Goal: Book appointment/travel/reservation

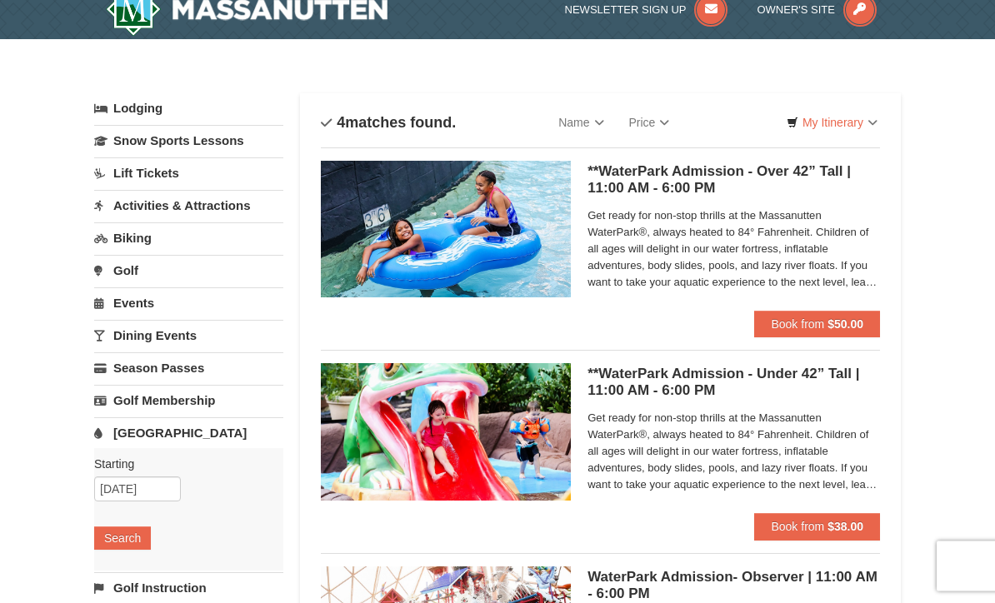
scroll to position [31, 0]
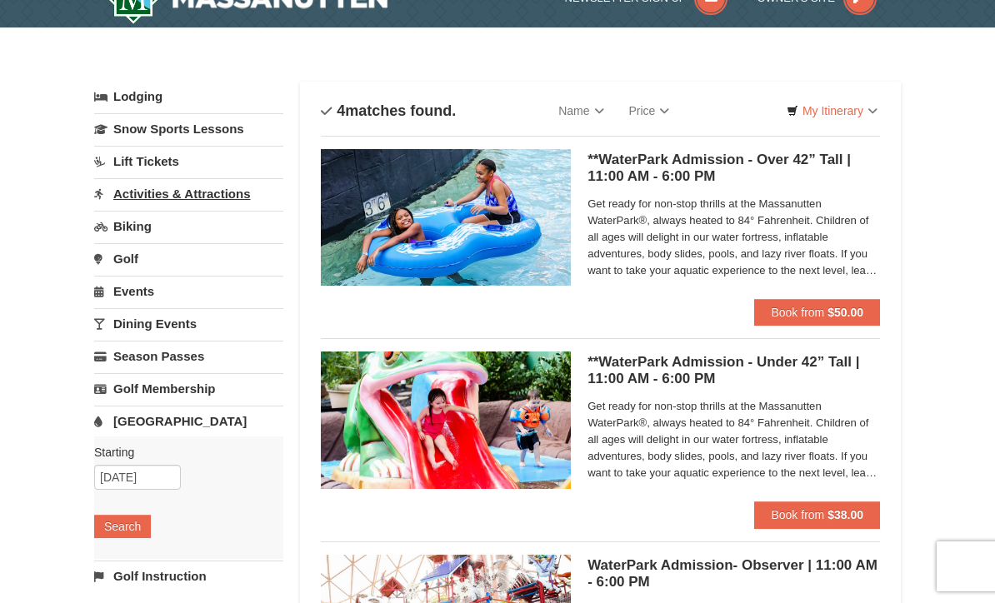
click at [130, 196] on link "Activities & Attractions" at bounding box center [188, 193] width 189 height 31
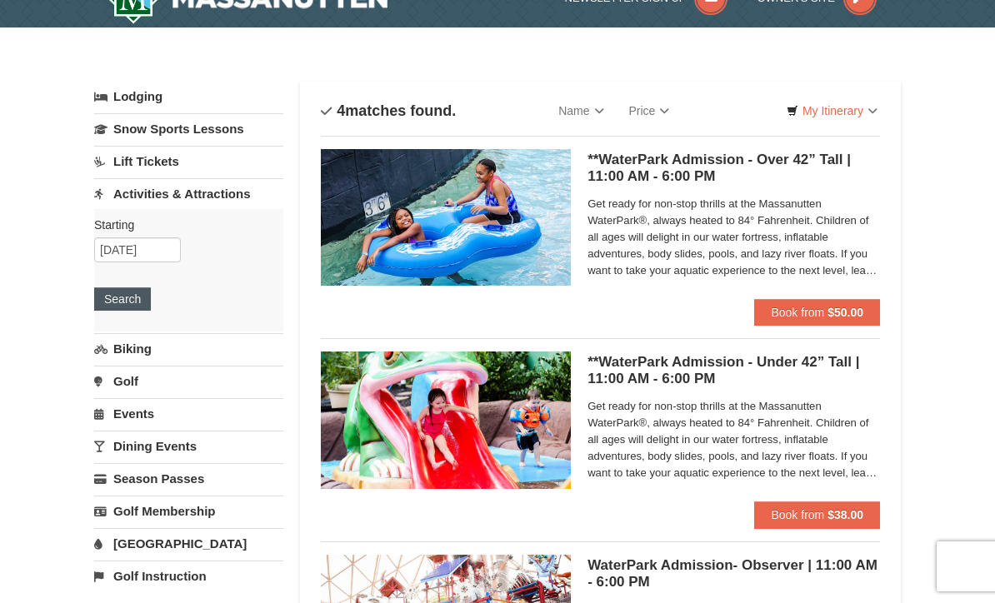
click at [102, 297] on button "Search" at bounding box center [122, 298] width 57 height 23
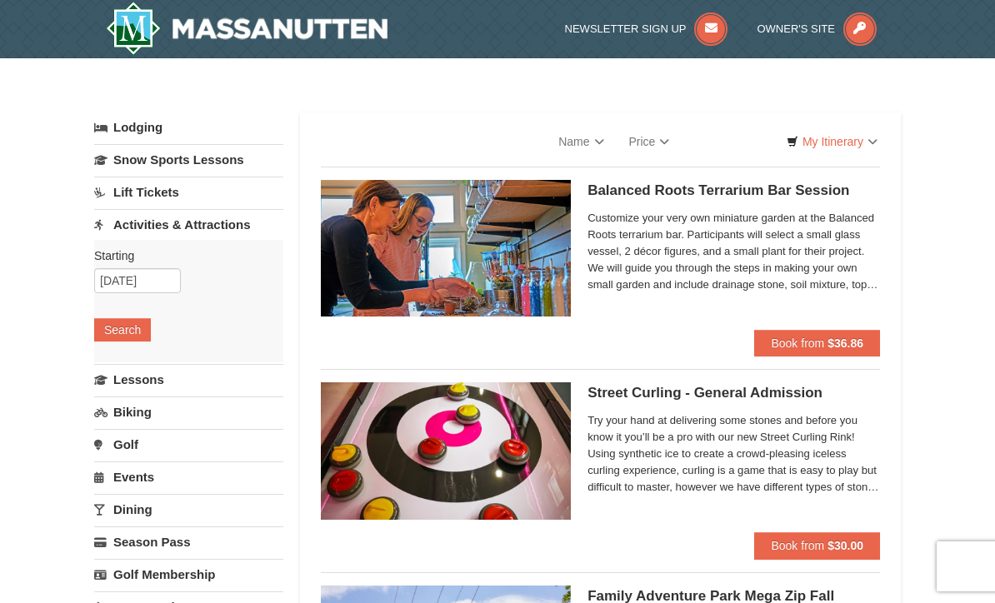
select select "9"
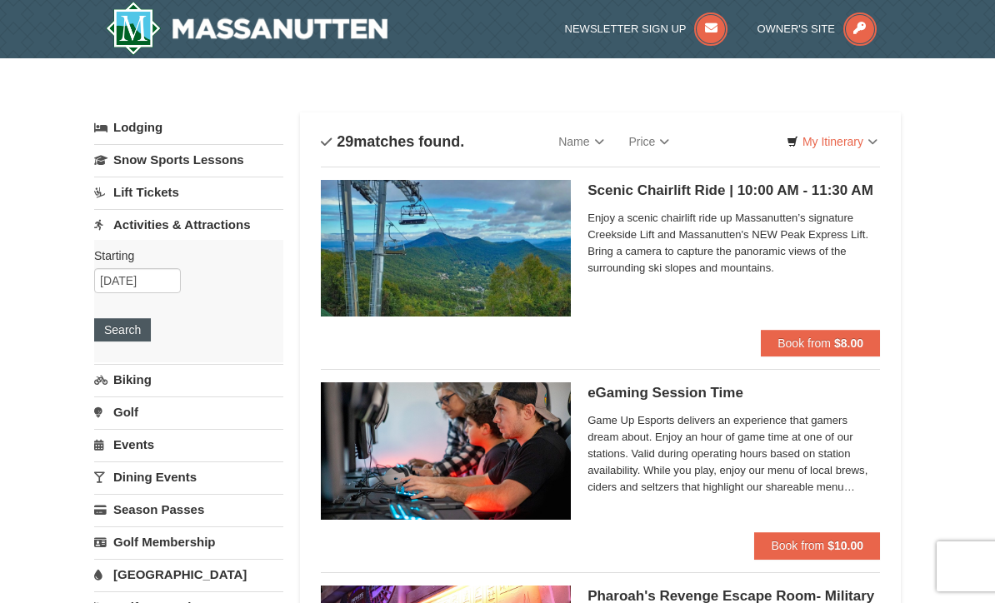
click at [123, 328] on button "Search" at bounding box center [122, 329] width 57 height 23
click at [859, 343] on strong "$8.00" at bounding box center [848, 343] width 29 height 13
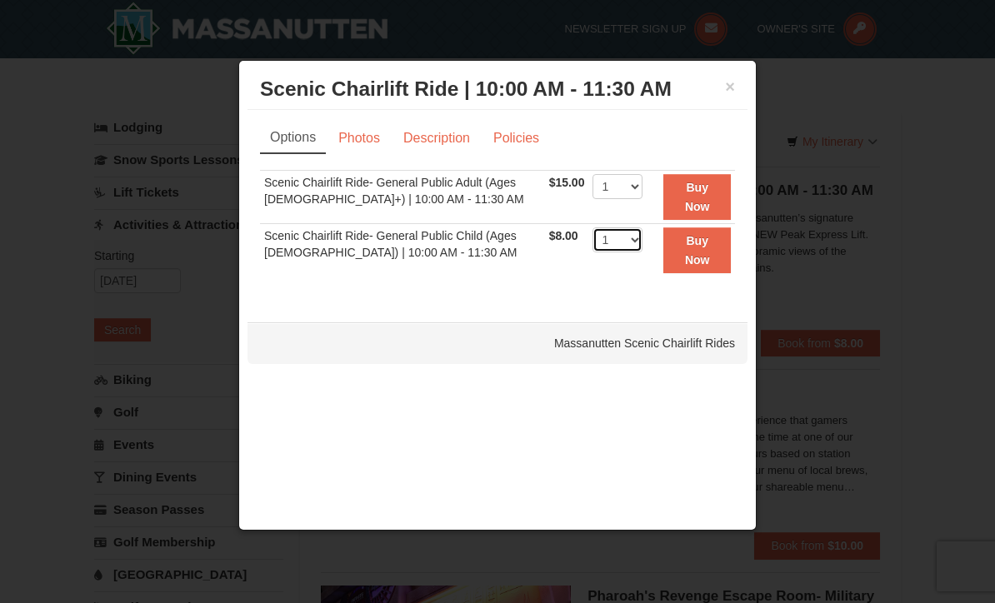
click at [642, 242] on select "1 2 3 4 5 6 7 8 9 10 11 12 13 14 15 16 17 18 19 20 21 22" at bounding box center [617, 239] width 50 height 25
click at [642, 239] on select "1 2 3 4 5 6 7 8 9 10 11 12 13 14 15 16 17 18 19 20 21 22" at bounding box center [617, 239] width 50 height 25
select select "3"
click at [642, 192] on select "1 2 3 4 5 6 7 8 9 10 11 12 13 14 15 16 17 18 19 20 21 22" at bounding box center [617, 186] width 50 height 25
select select "7"
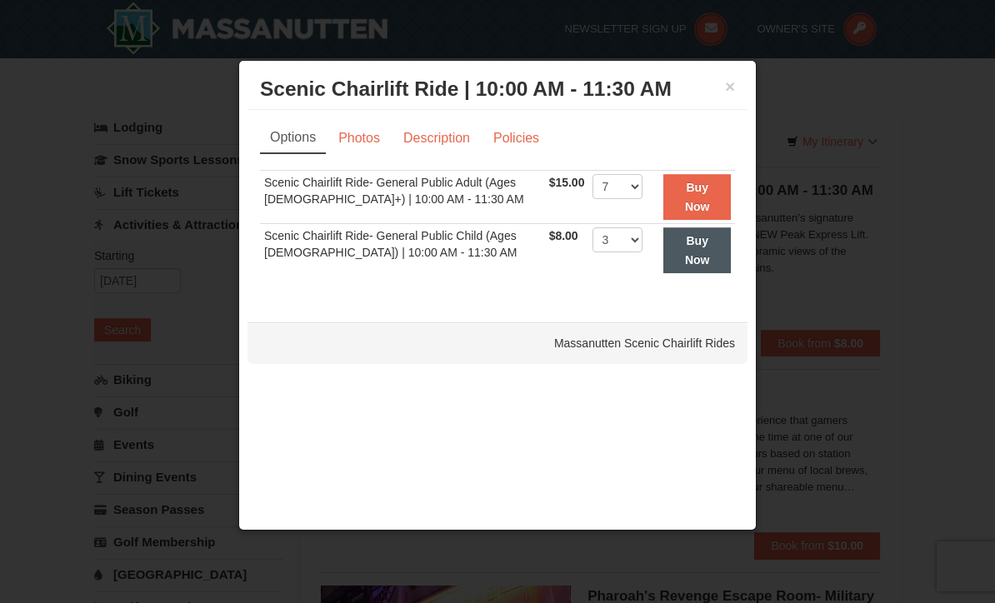
click at [704, 261] on strong "Buy Now" at bounding box center [697, 250] width 25 height 32
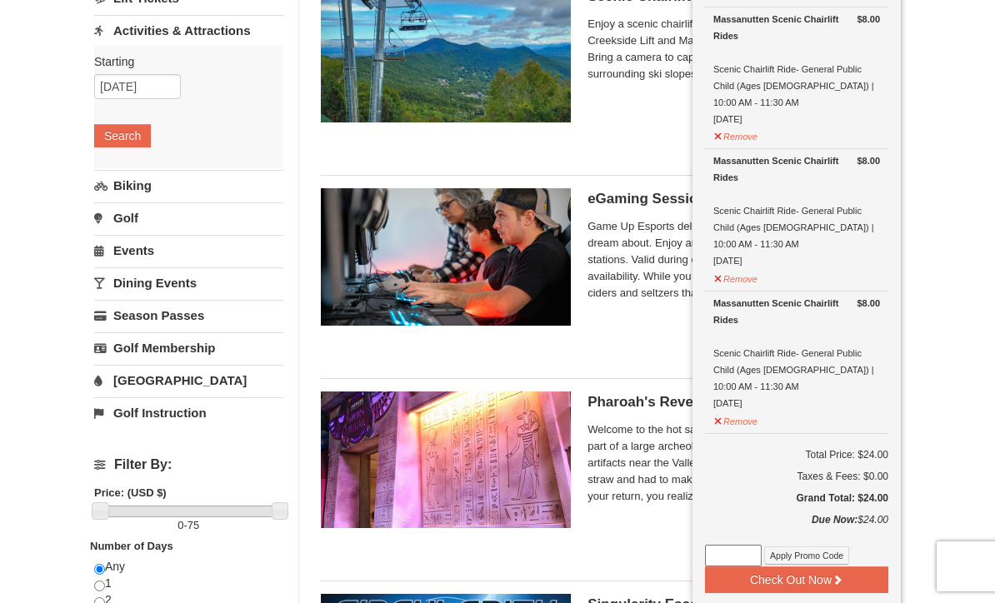
scroll to position [202, 0]
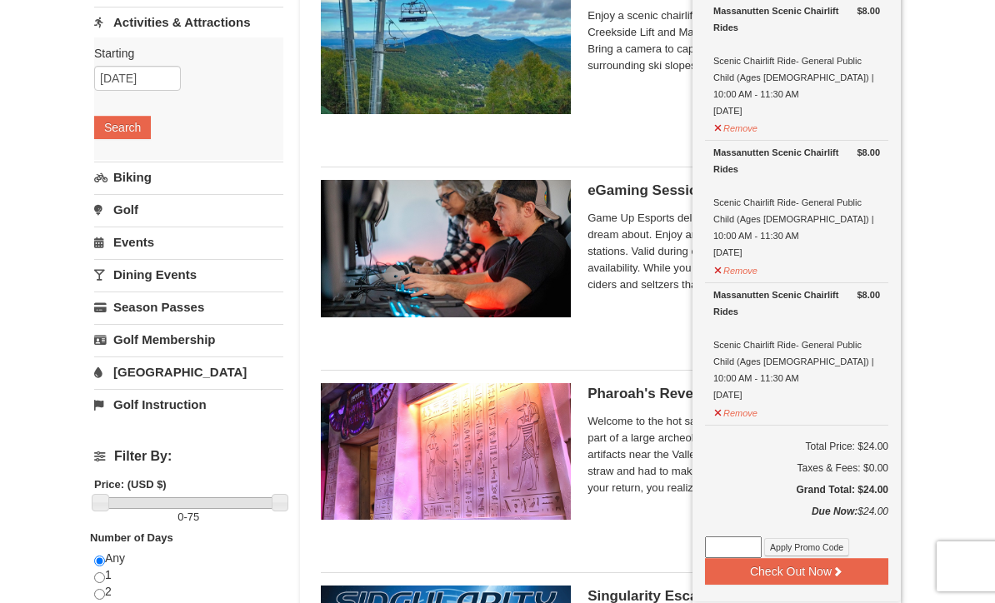
click at [648, 317] on div "eGaming Session Time Perfect Break Game Up Esports delivers an experience that …" at bounding box center [733, 255] width 292 height 150
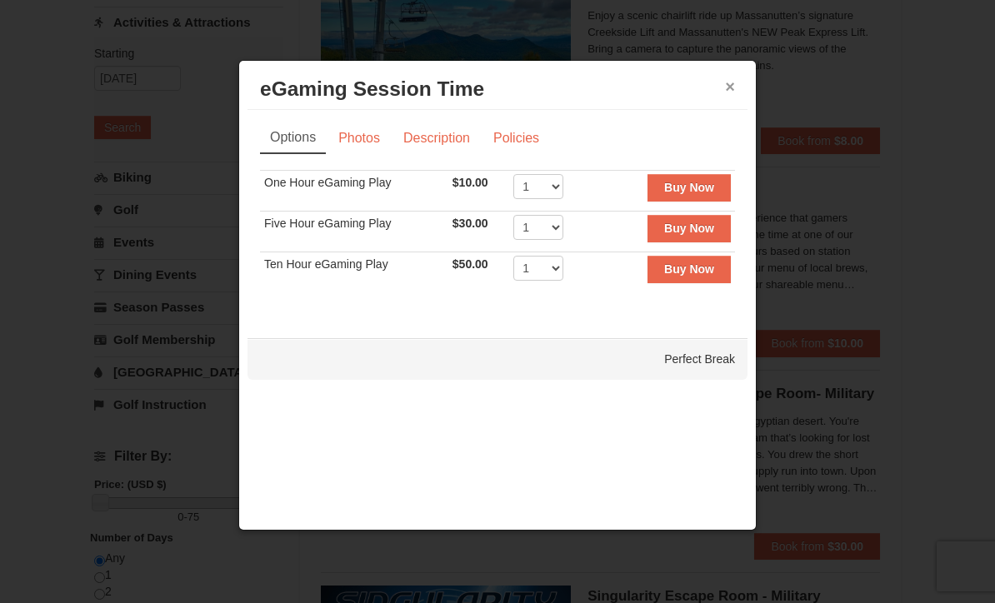
click at [733, 82] on button "×" at bounding box center [730, 86] width 10 height 17
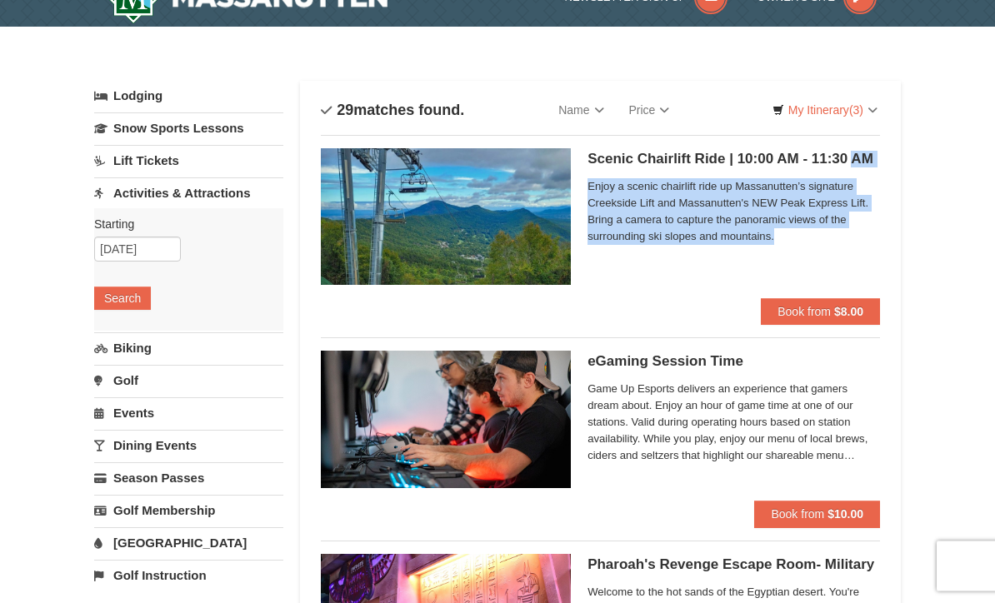
scroll to position [0, 0]
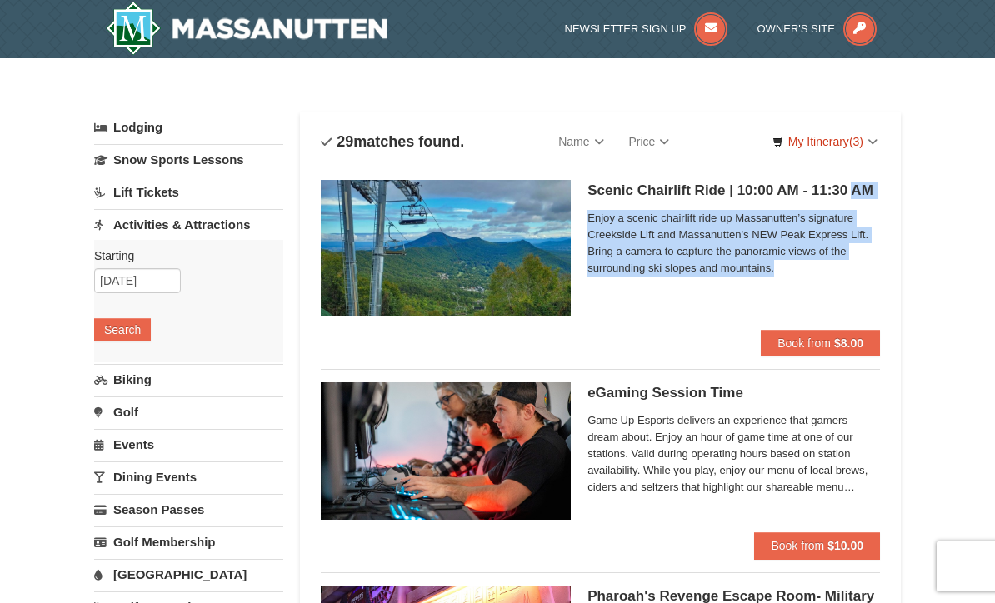
click at [847, 138] on link "My Itinerary (3)" at bounding box center [824, 141] width 127 height 25
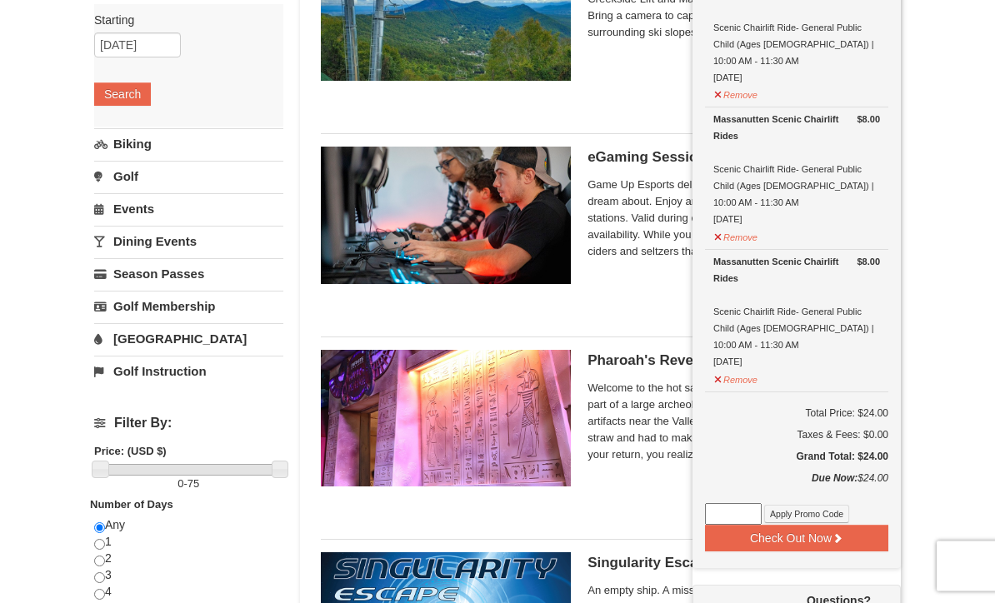
scroll to position [258, 0]
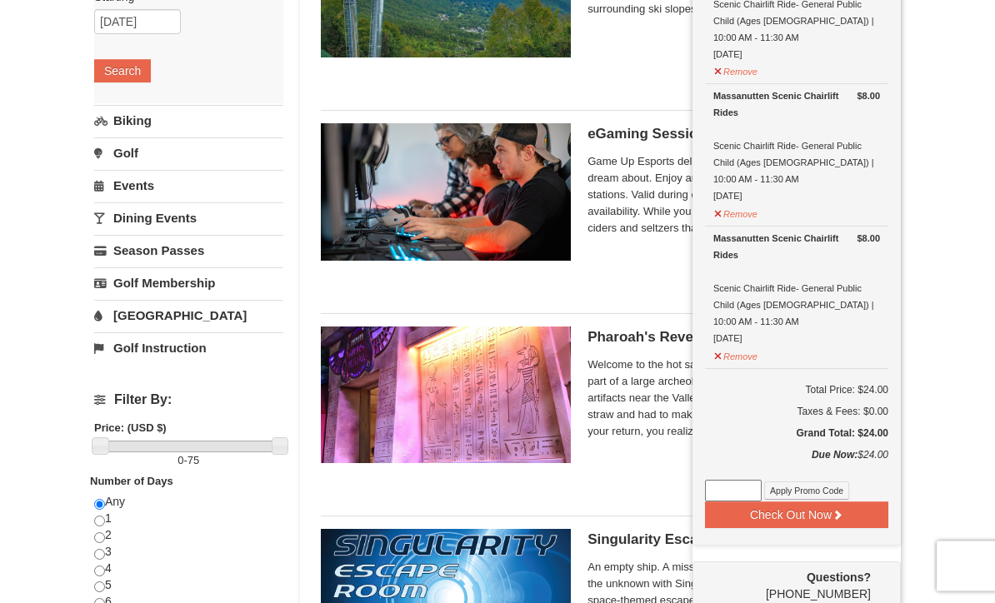
click at [947, 252] on div at bounding box center [497, 301] width 995 height 603
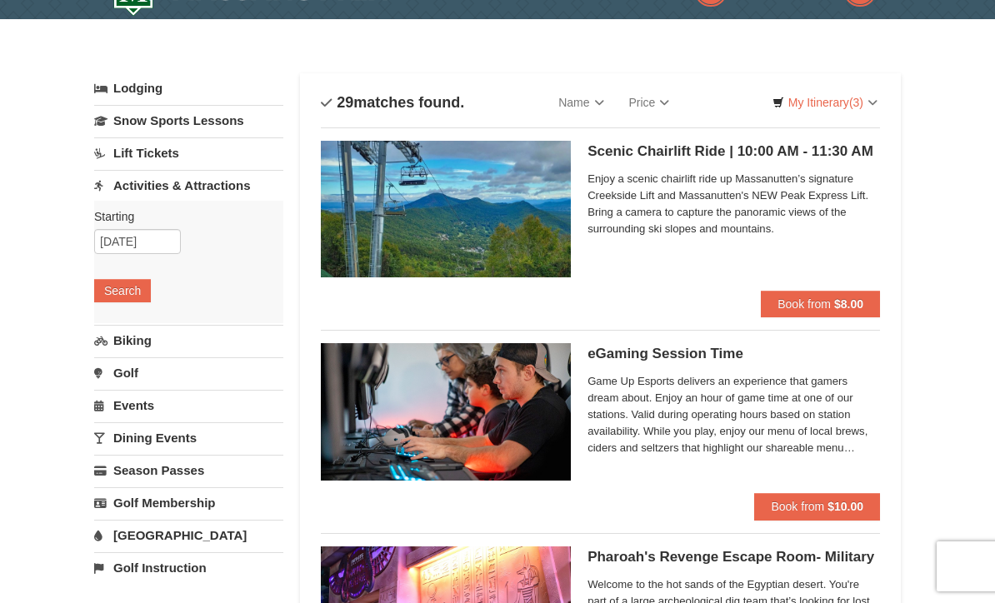
scroll to position [0, 0]
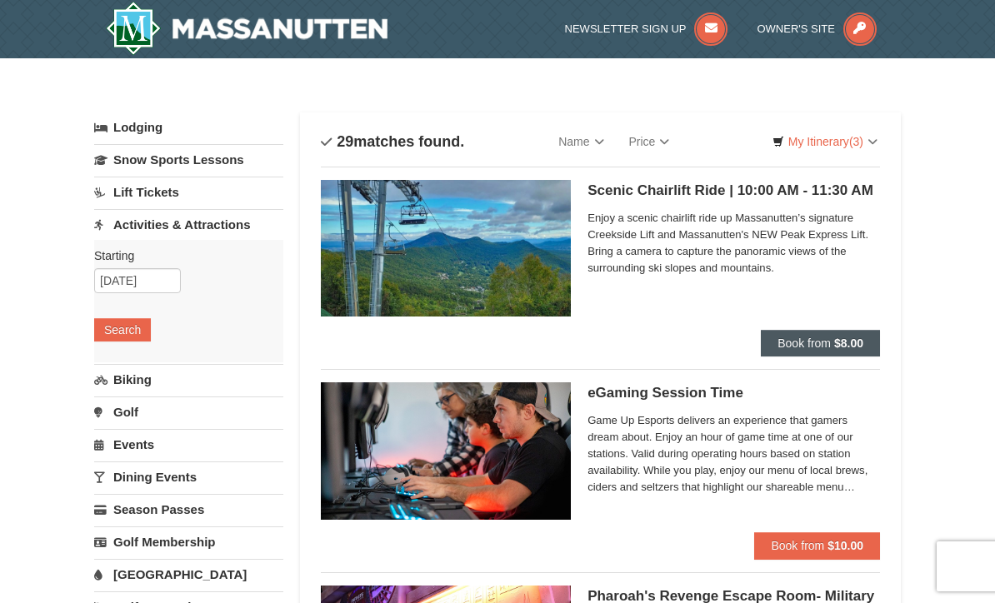
click at [850, 344] on strong "$8.00" at bounding box center [848, 343] width 29 height 13
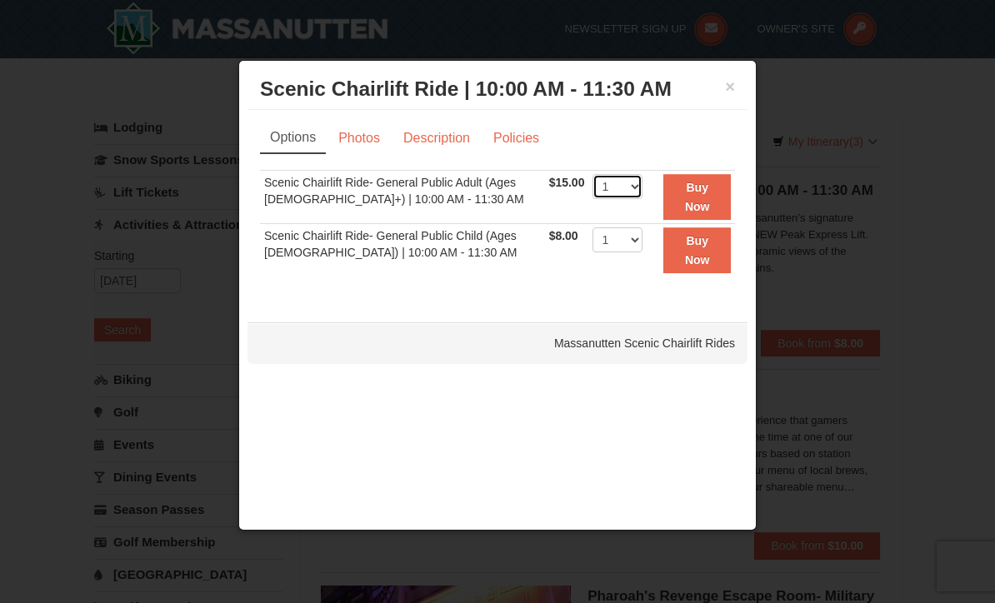
click at [642, 187] on select "1 2 3 4 5 6 7 8 9 10 11 12 13 14 15 16 17 18 19 20 21 22" at bounding box center [617, 186] width 50 height 25
select select "7"
click at [705, 203] on strong "Buy Now" at bounding box center [697, 197] width 25 height 32
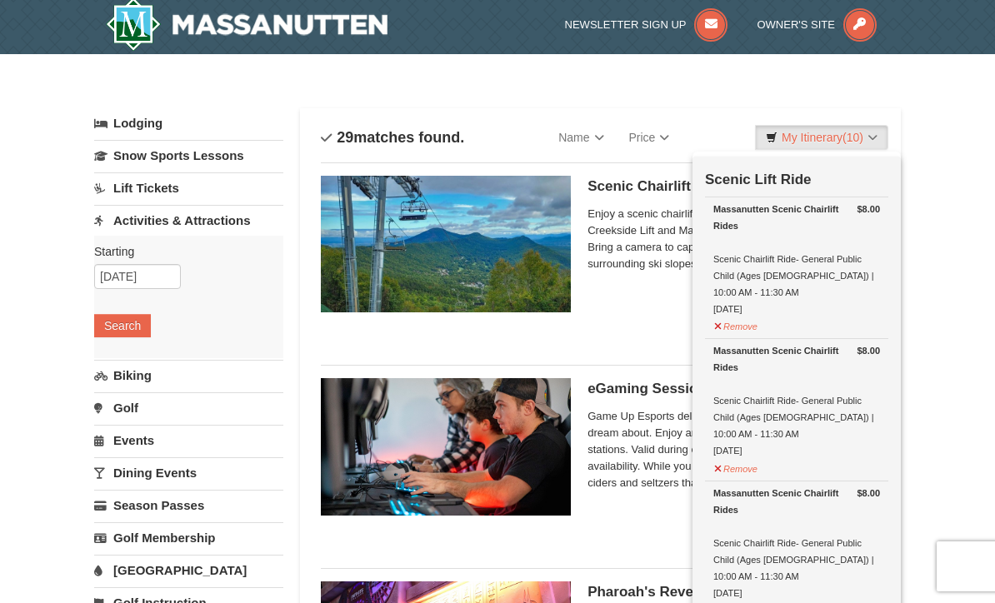
scroll to position [5, 0]
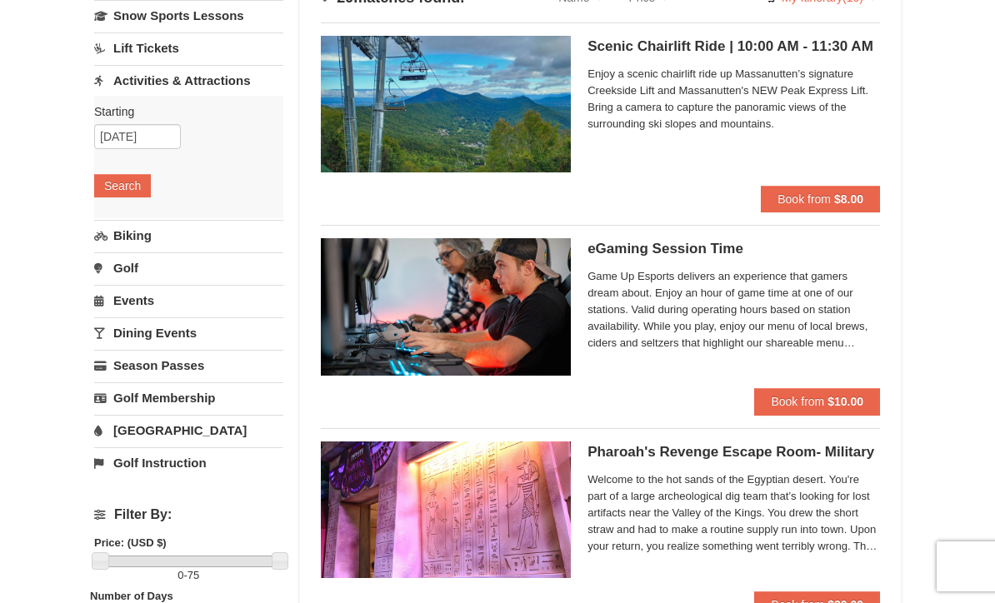
scroll to position [0, 0]
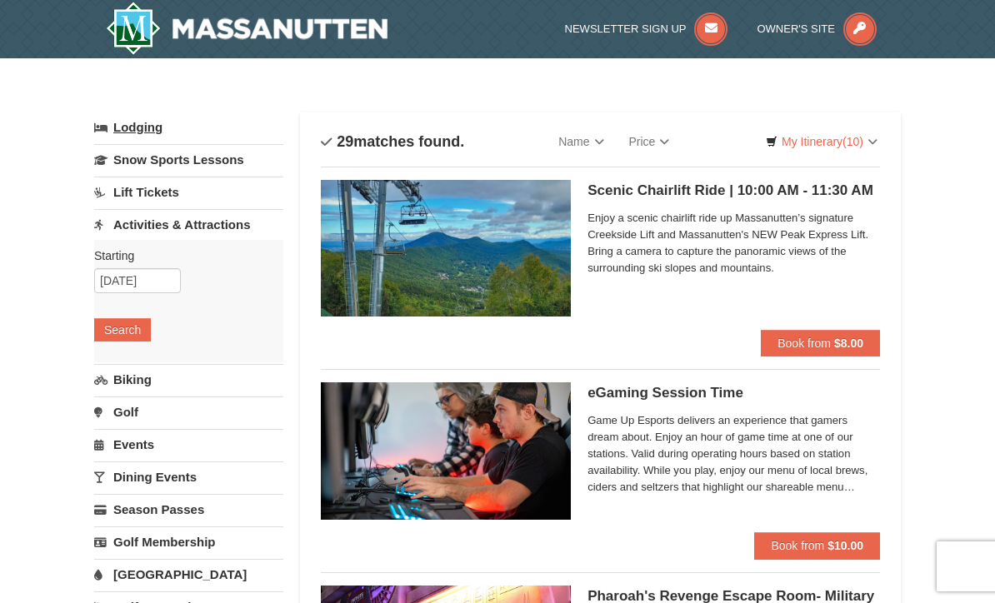
click at [137, 136] on link "Lodging" at bounding box center [188, 127] width 189 height 30
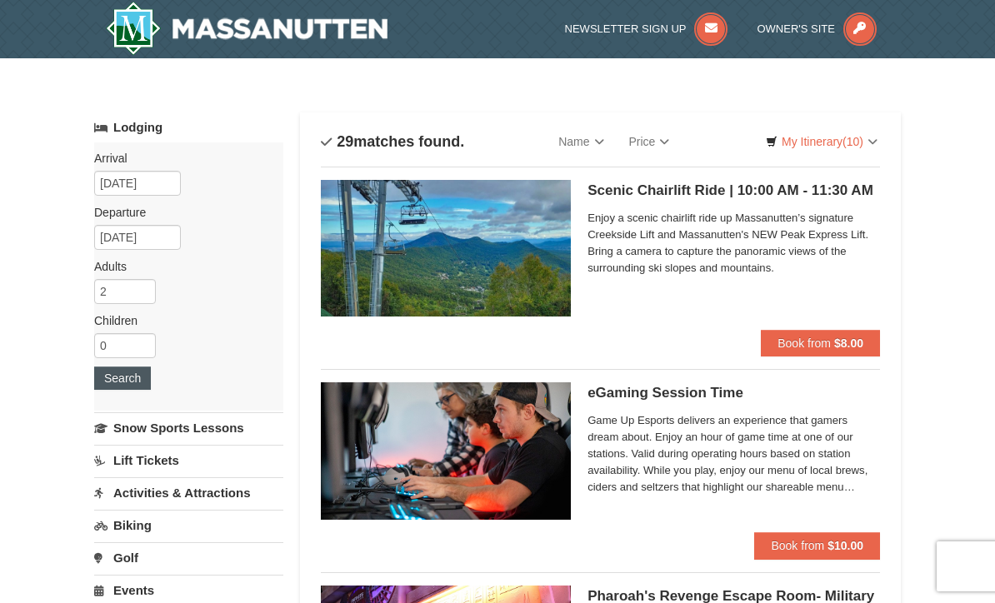
click at [120, 379] on button "Search" at bounding box center [122, 378] width 57 height 23
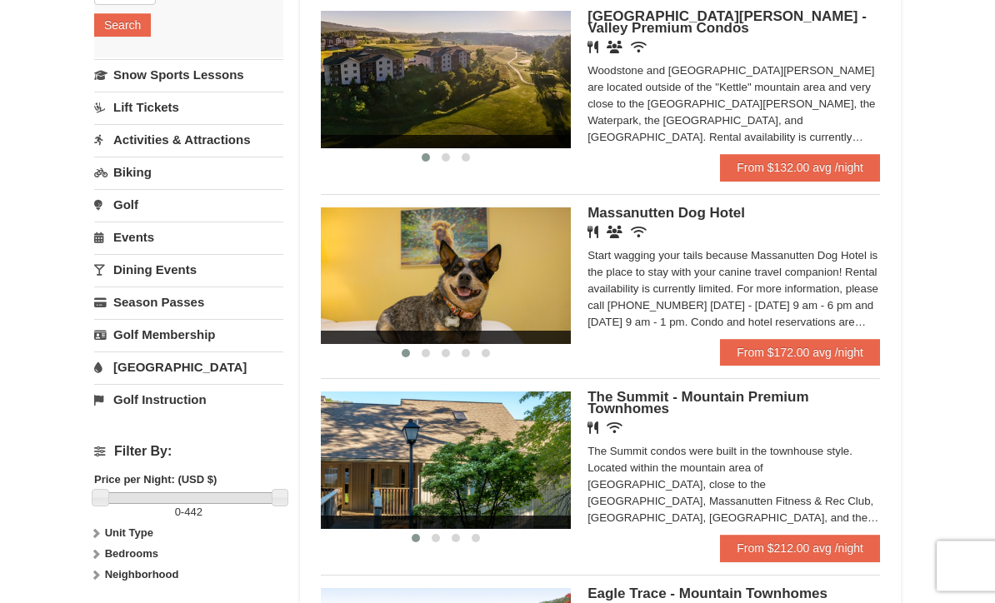
scroll to position [357, 0]
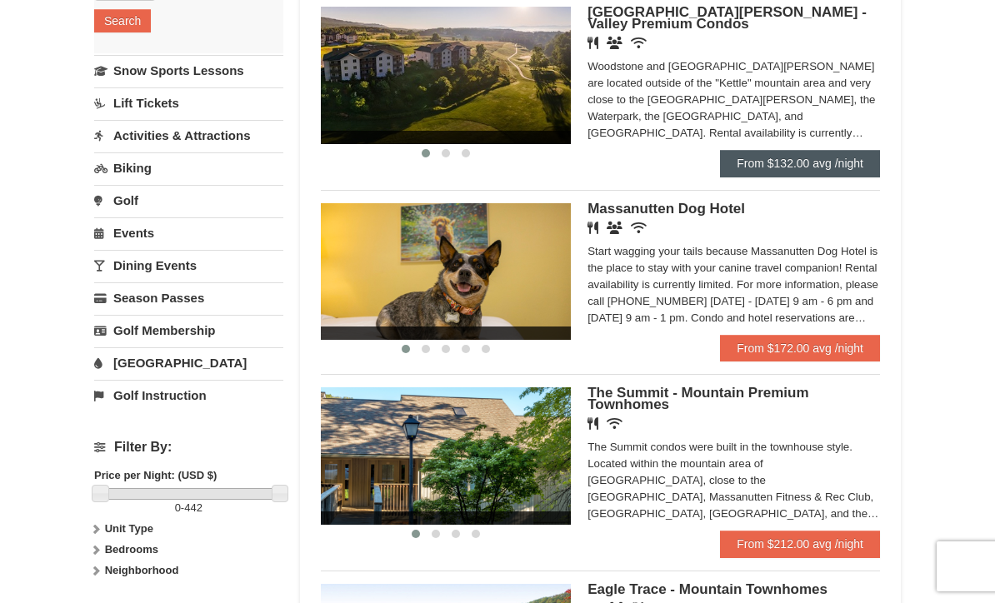
click at [754, 176] on link "From $132.00 avg /night" at bounding box center [800, 163] width 160 height 27
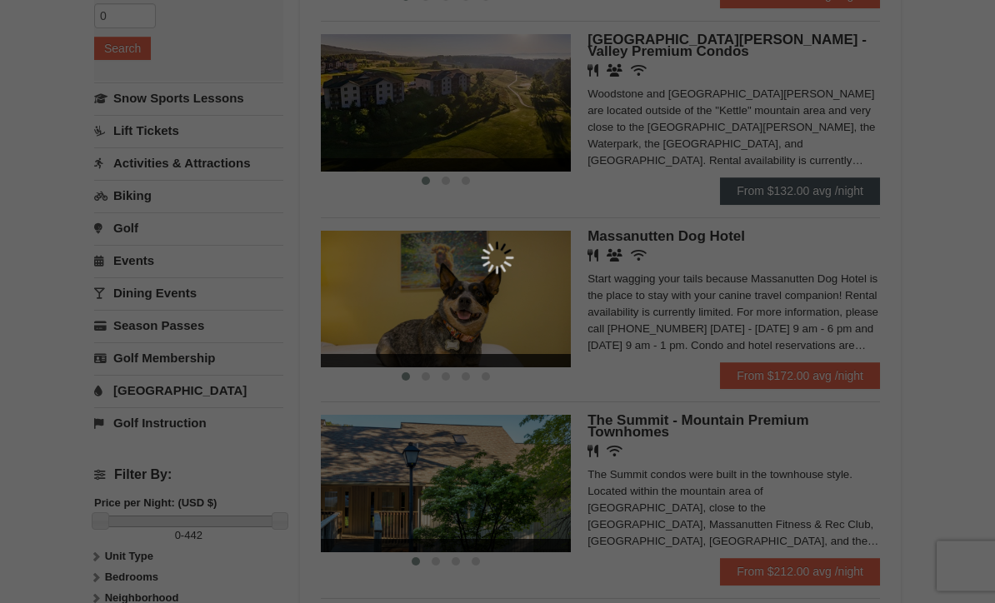
scroll to position [0, 0]
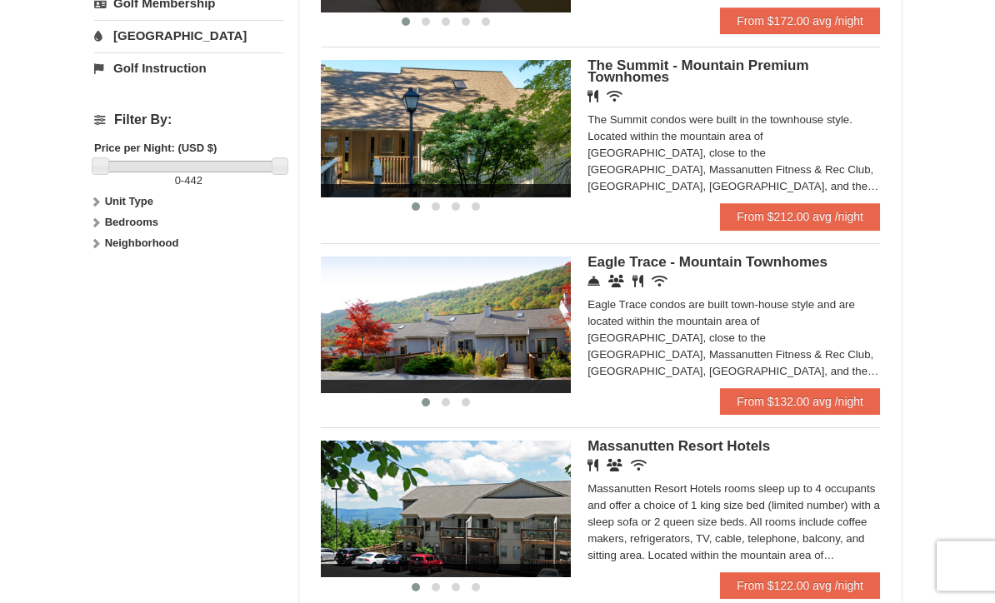
scroll to position [685, 0]
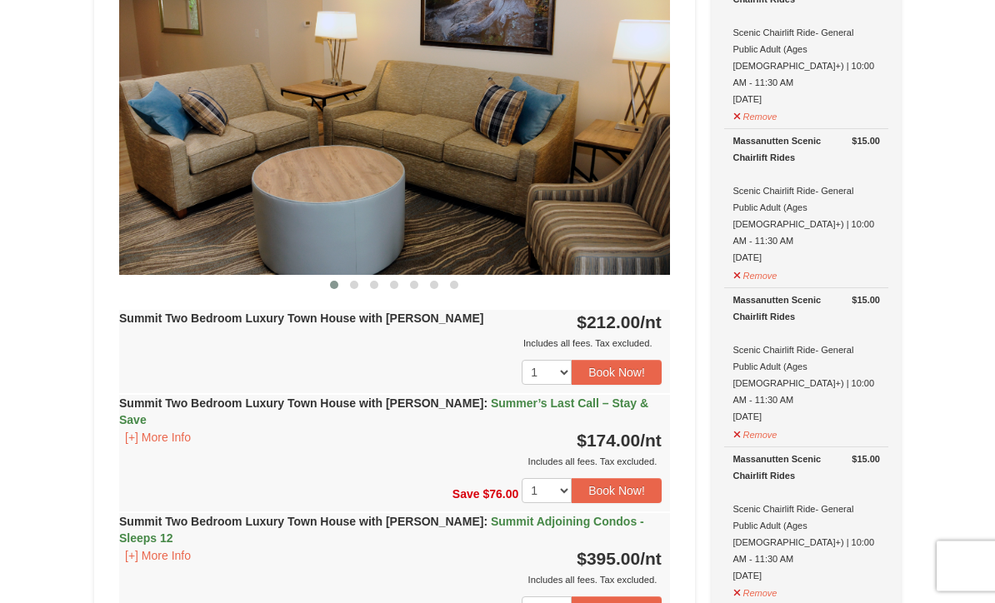
scroll to position [709, 0]
click at [148, 428] on button "[+] More Info" at bounding box center [157, 437] width 77 height 18
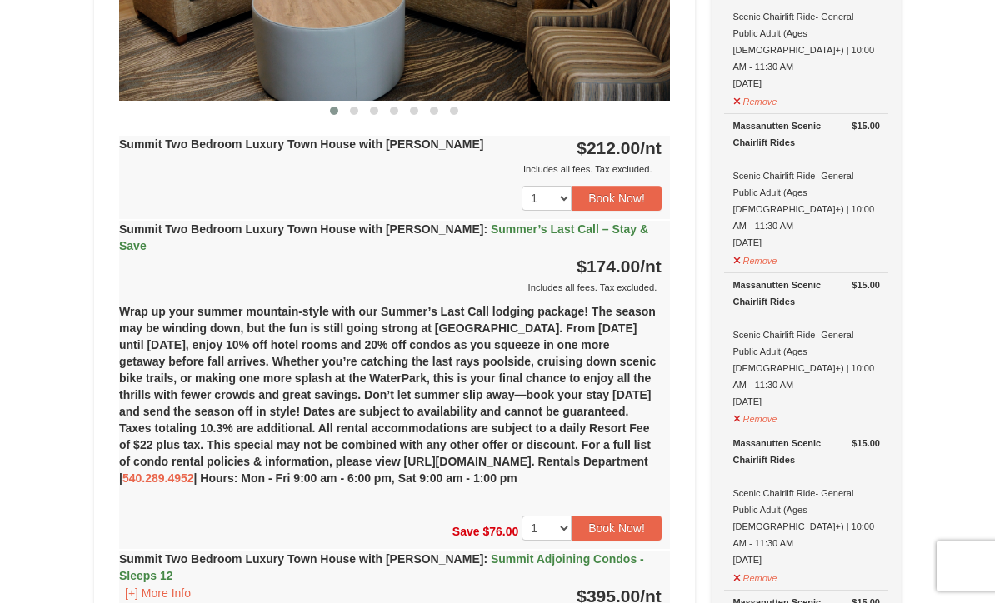
scroll to position [884, 0]
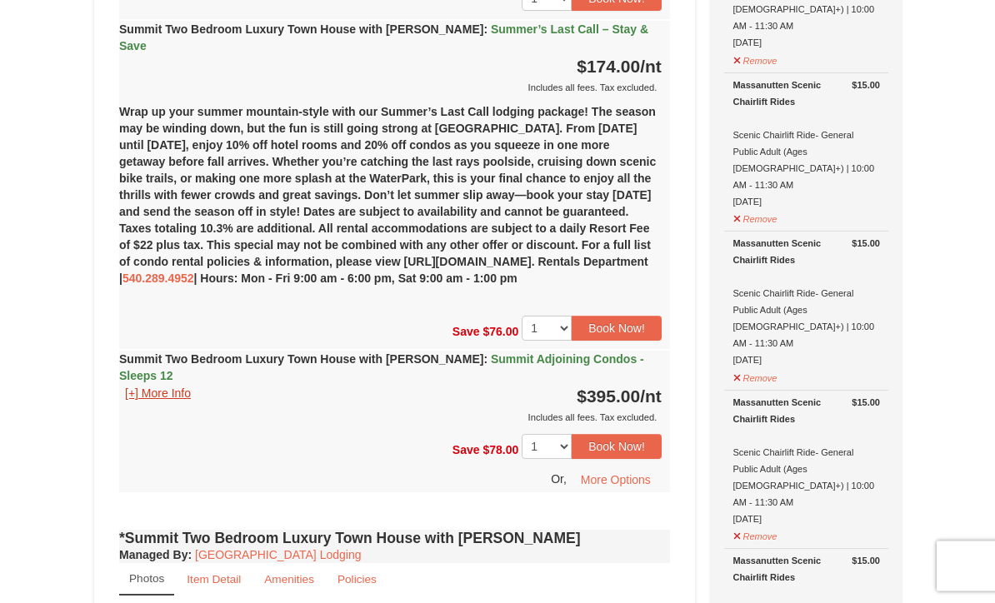
click at [157, 385] on button "[+] More Info" at bounding box center [157, 394] width 77 height 18
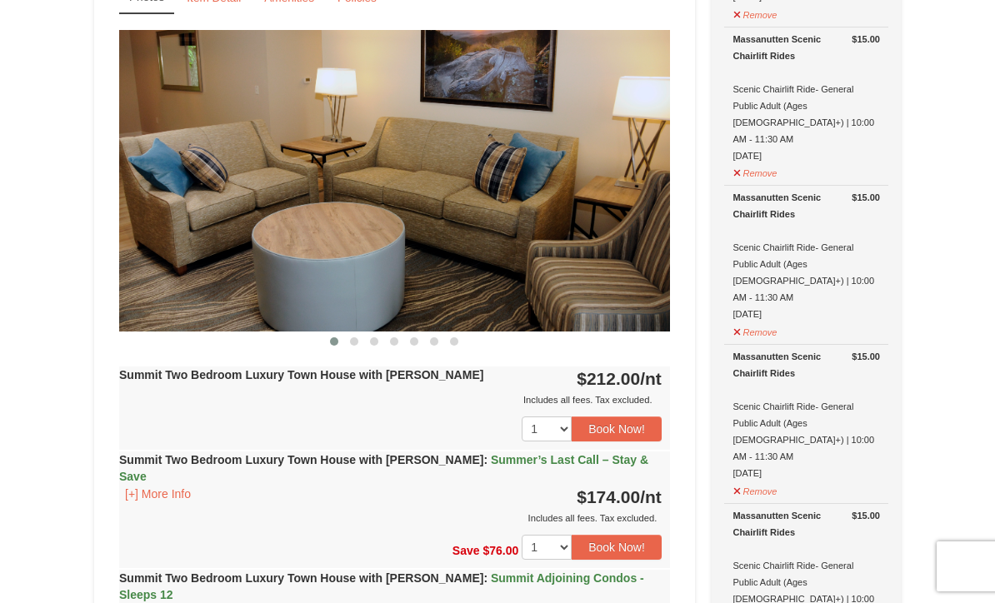
scroll to position [651, 0]
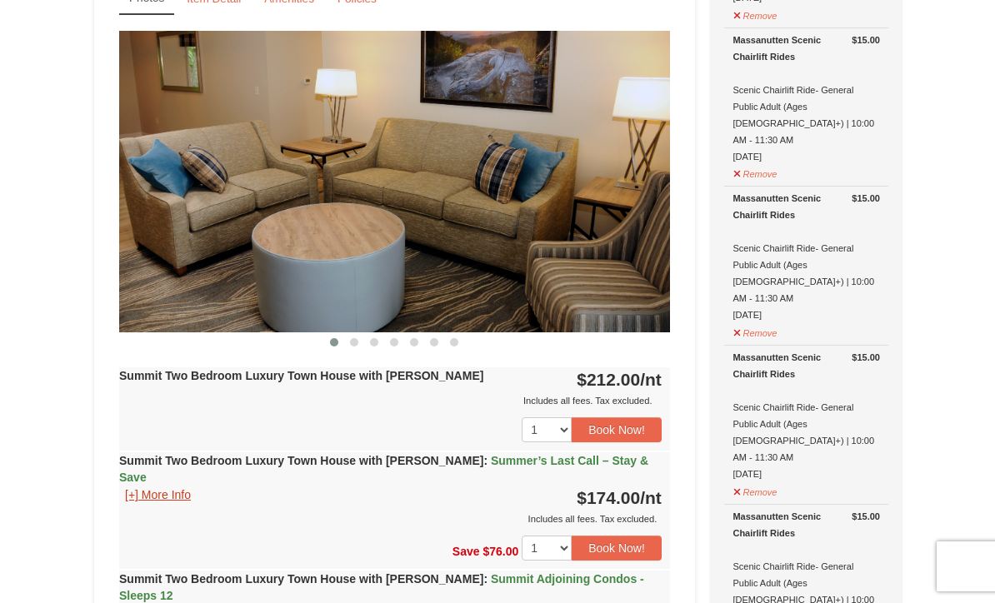
click at [146, 486] on button "[+] More Info" at bounding box center [157, 495] width 77 height 18
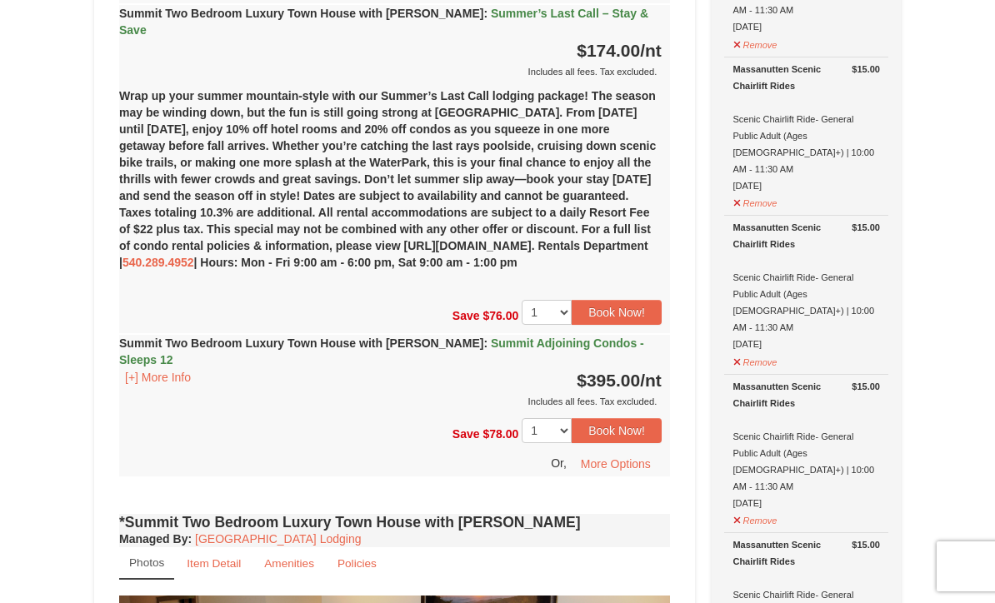
scroll to position [1172, 0]
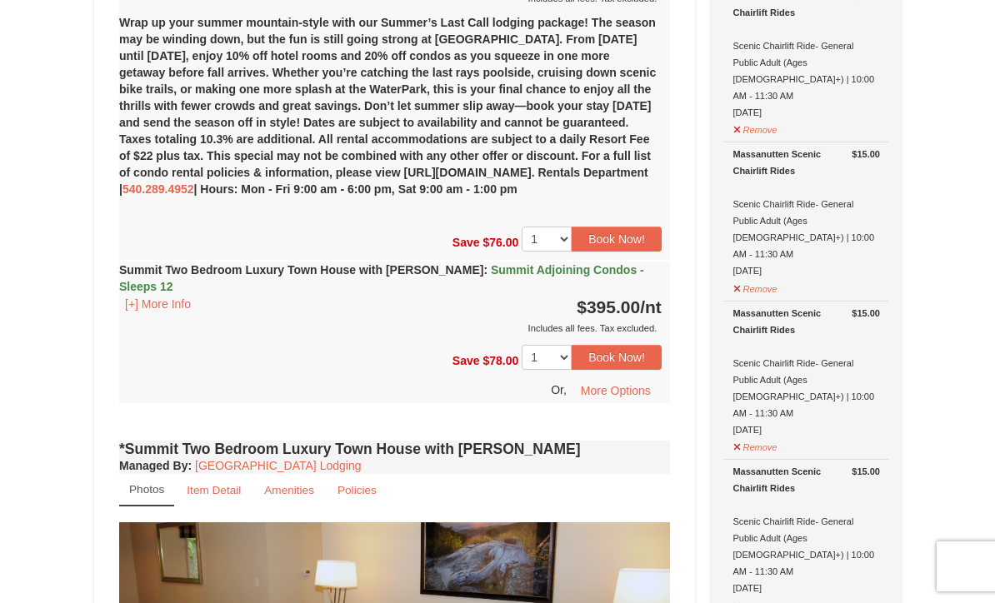
click at [351, 320] on div "Includes all fees. Tax excluded." at bounding box center [390, 328] width 542 height 17
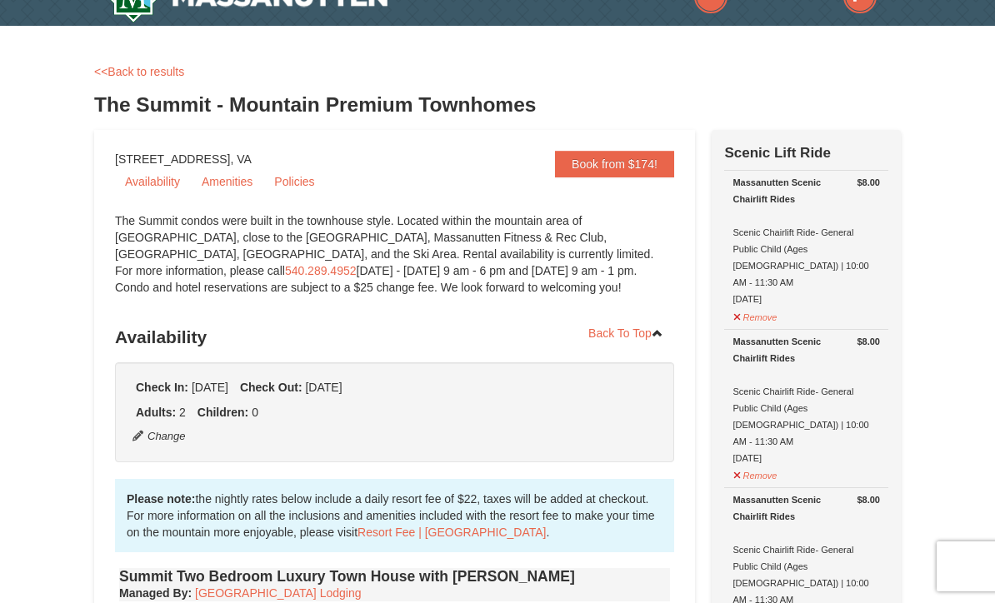
scroll to position [0, 0]
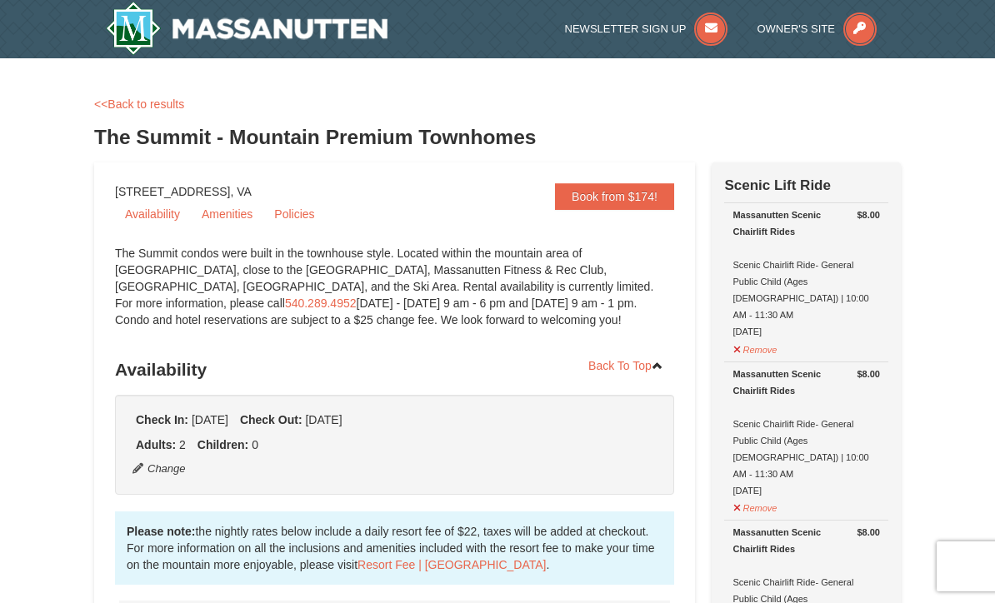
click at [188, 46] on img at bounding box center [247, 28] width 282 height 53
